Goal: Answer question/provide support

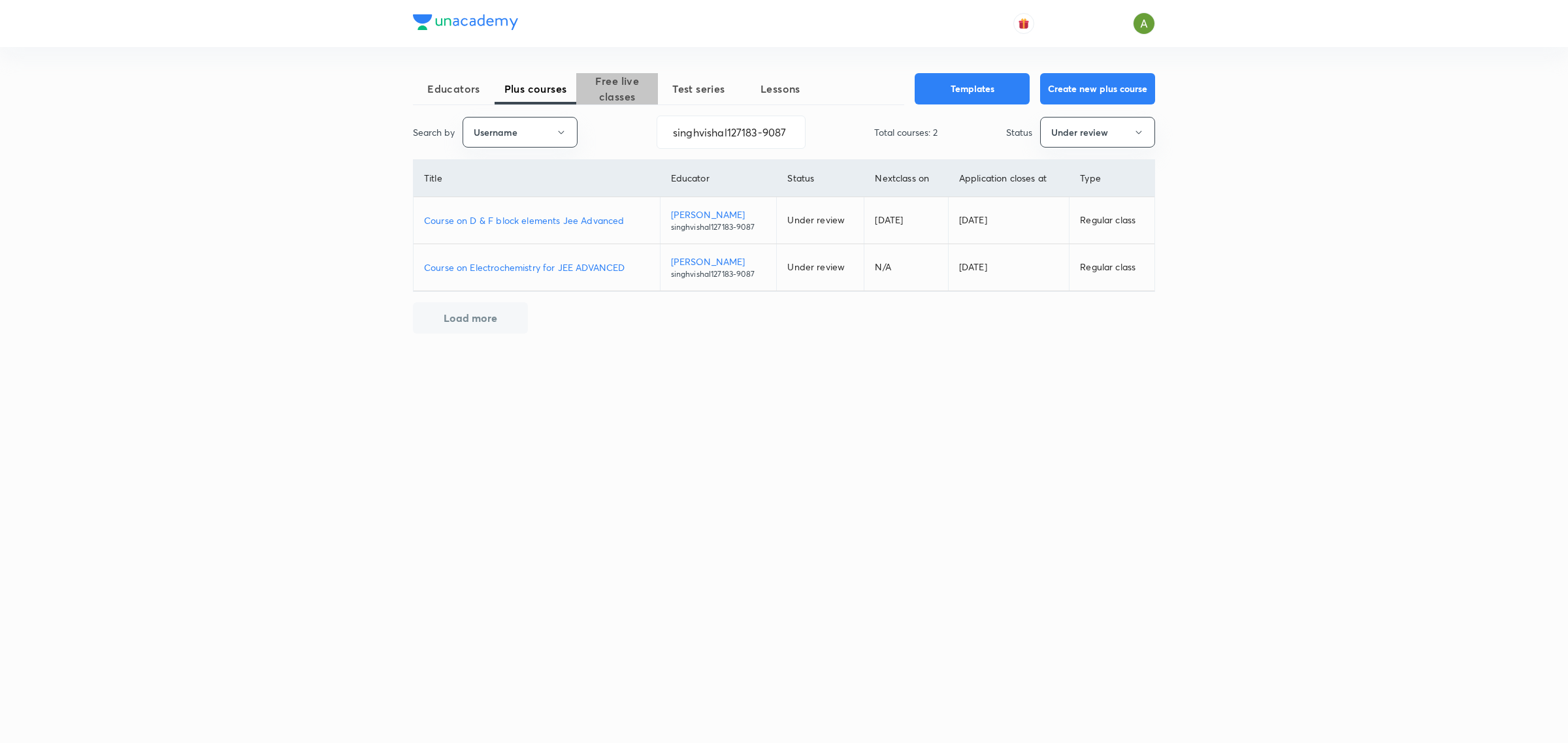
click at [644, 84] on span "Free live classes" at bounding box center [617, 89] width 82 height 32
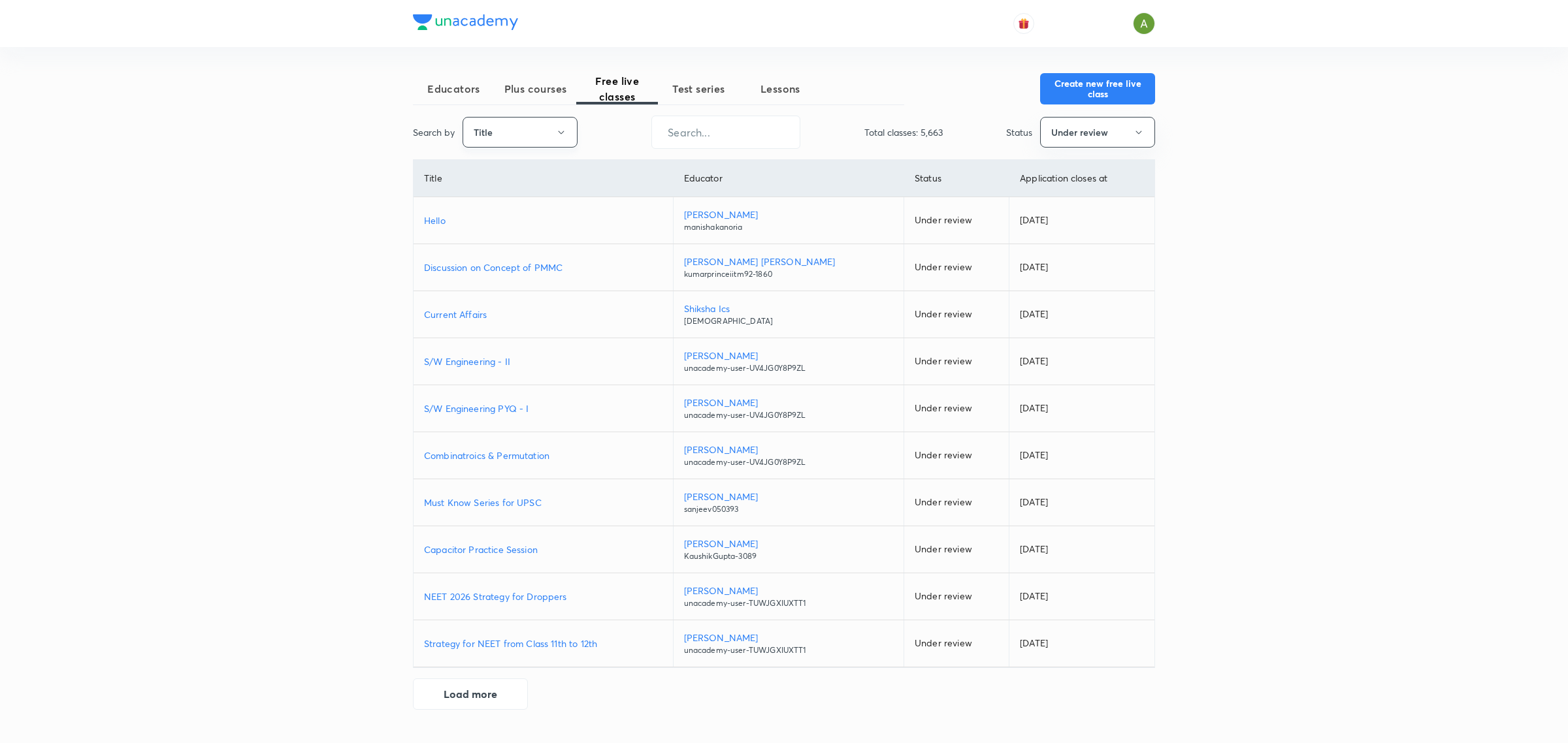
click at [550, 134] on button "Title" at bounding box center [520, 132] width 115 height 31
click at [538, 190] on span "Username" at bounding box center [520, 197] width 98 height 14
click at [742, 125] on input "text" at bounding box center [726, 132] width 148 height 33
paste input "unacademy-user-NAK0T1D0KL06"
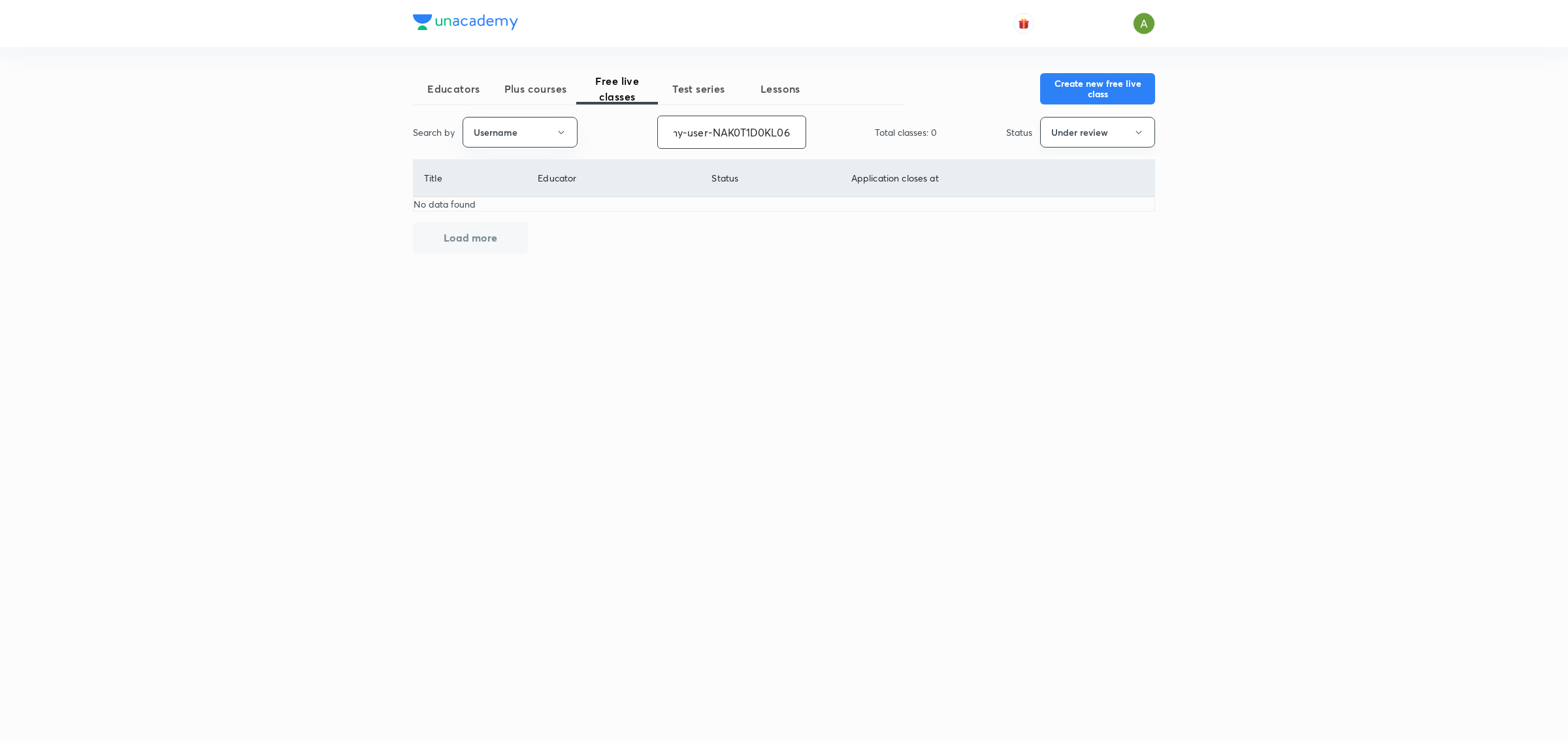
type input "unacademy-user-NAK0T1D0KL06"
click at [1132, 129] on button "Under review" at bounding box center [1098, 132] width 115 height 31
click at [1089, 242] on span "Live" at bounding box center [1098, 245] width 98 height 14
